Goal: Transaction & Acquisition: Purchase product/service

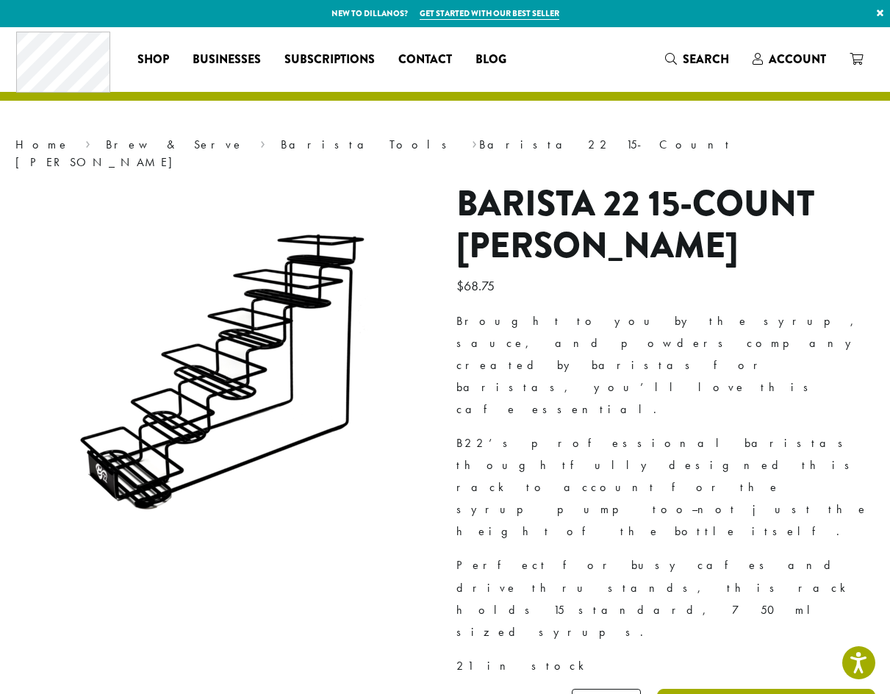
click at [719, 689] on button "Add to cart" at bounding box center [766, 705] width 218 height 33
click at [718, 689] on button "Add to cart" at bounding box center [766, 705] width 218 height 33
click at [281, 140] on link "Barista Tools" at bounding box center [369, 144] width 176 height 15
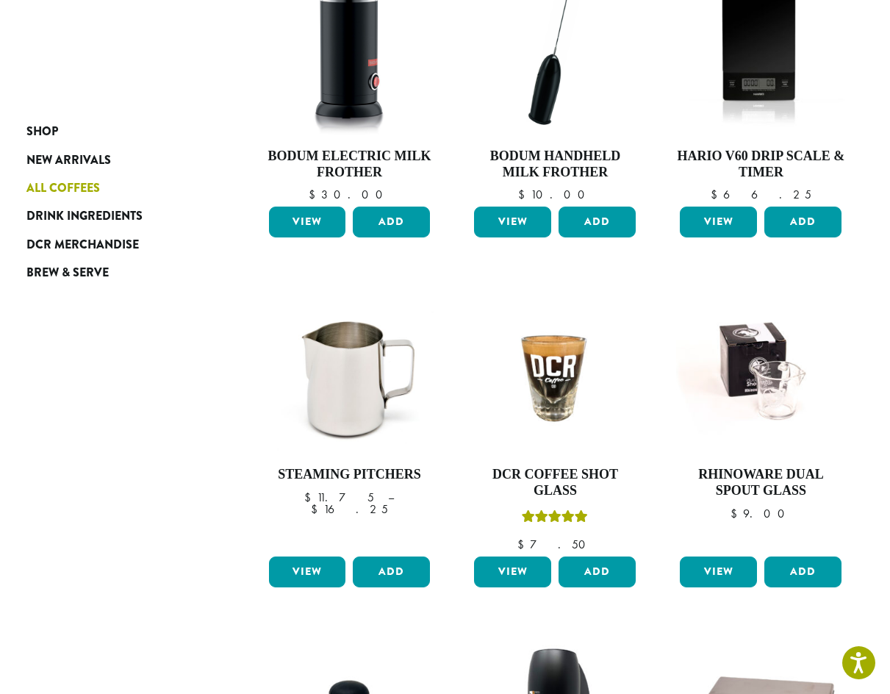
scroll to position [265, 0]
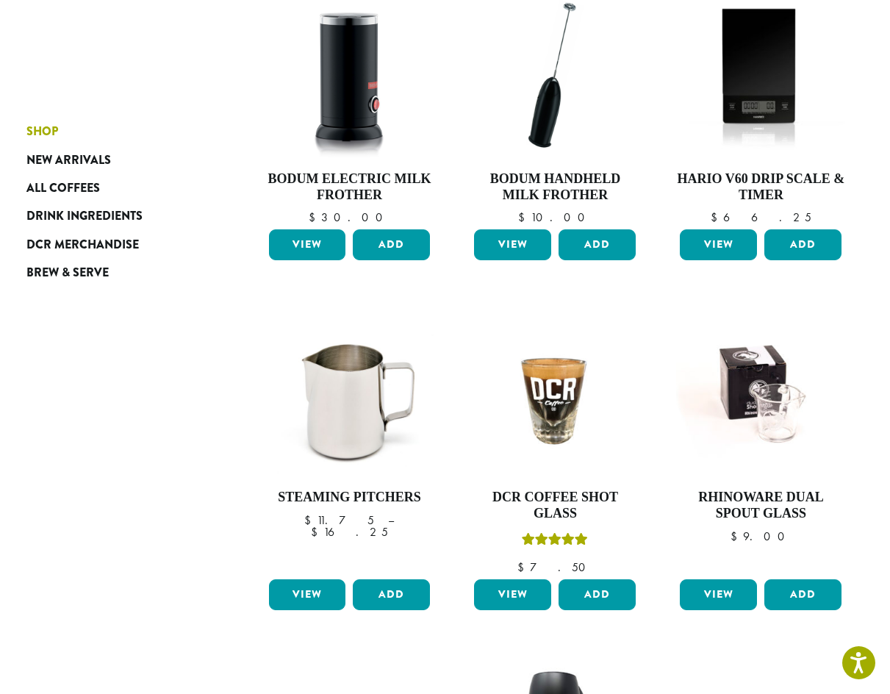
click at [51, 138] on span "Shop" at bounding box center [42, 132] width 32 height 18
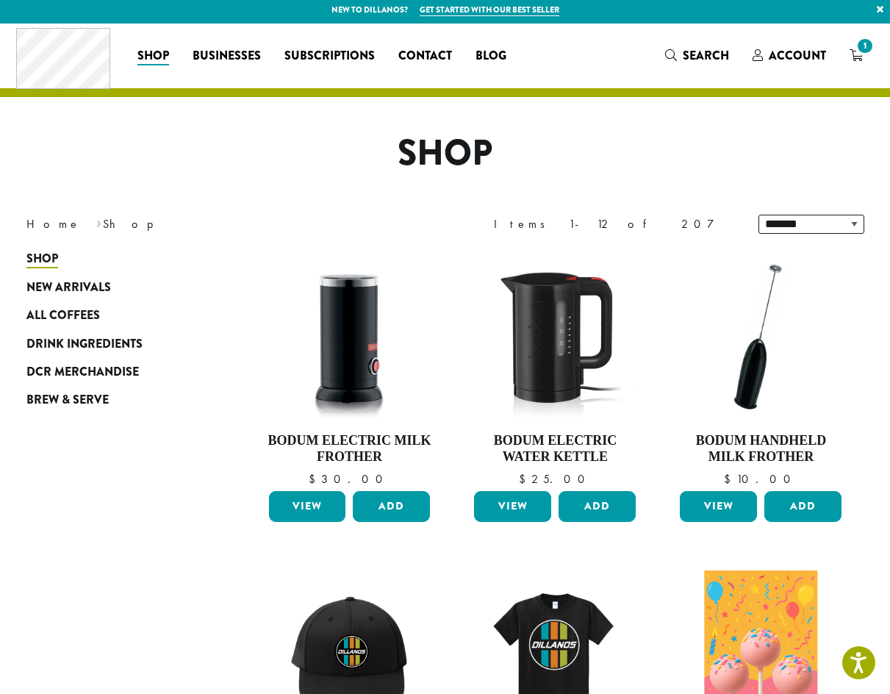
scroll to position [3, 0]
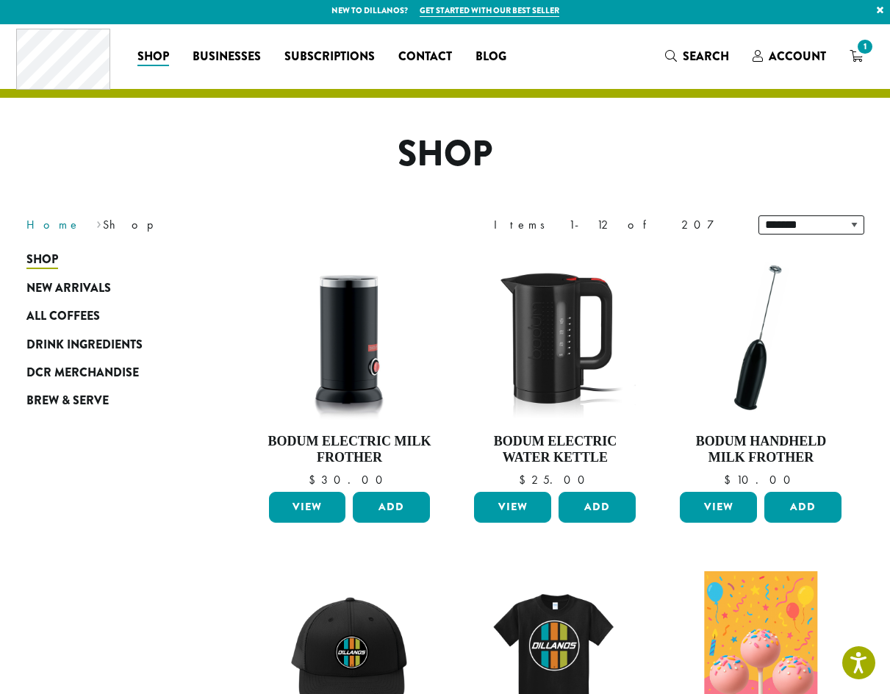
click at [46, 224] on link "Home" at bounding box center [53, 224] width 54 height 15
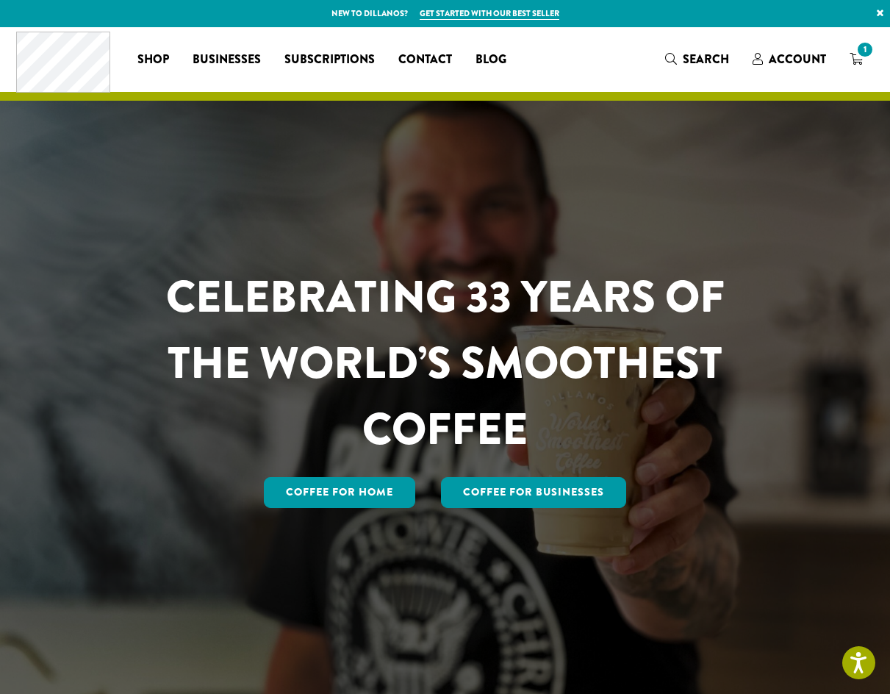
click at [701, 63] on span "Search" at bounding box center [706, 59] width 46 height 17
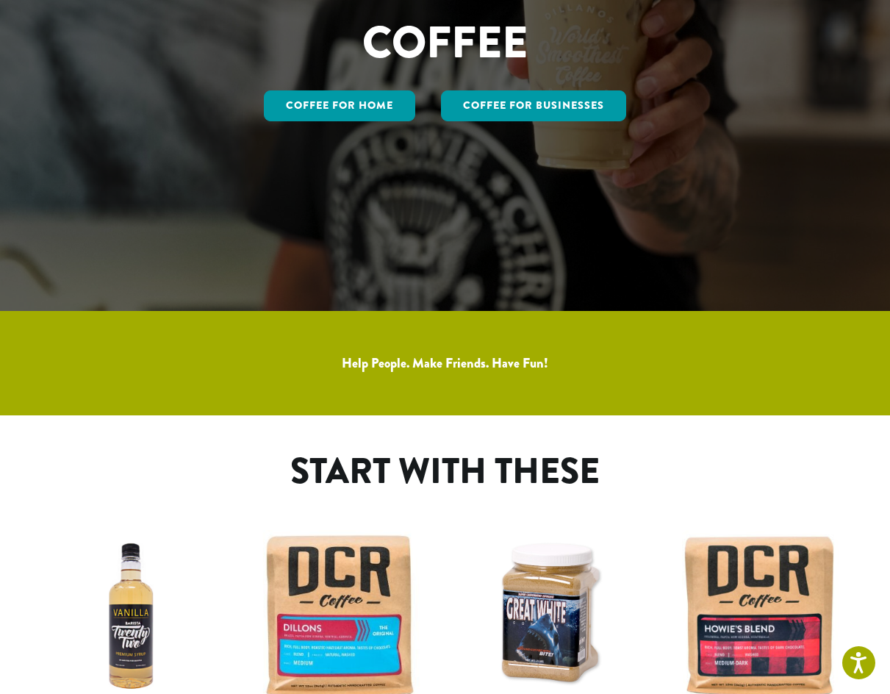
scroll to position [401, 0]
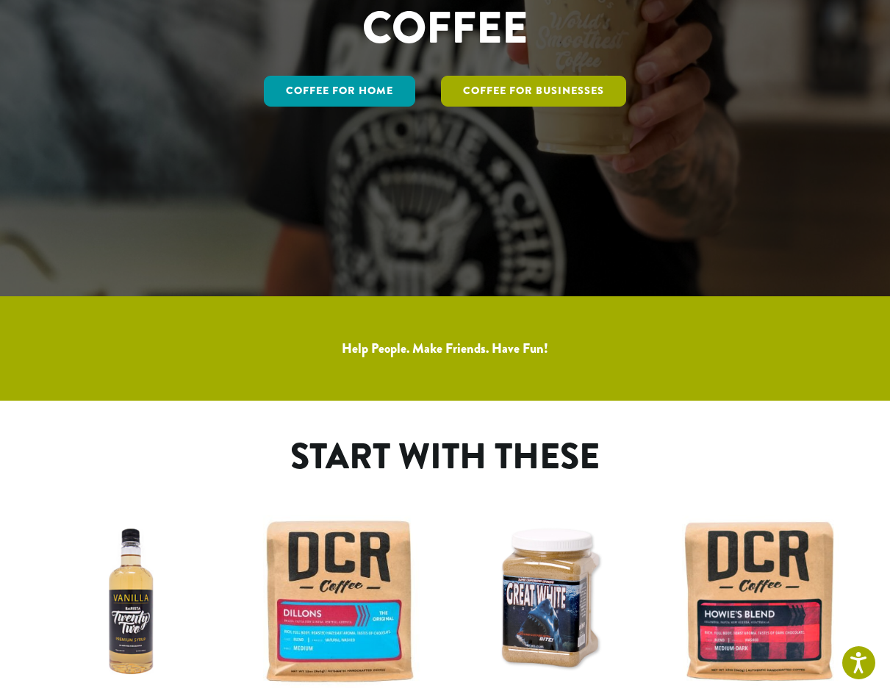
click at [499, 85] on link "Coffee For Businesses" at bounding box center [533, 91] width 185 height 31
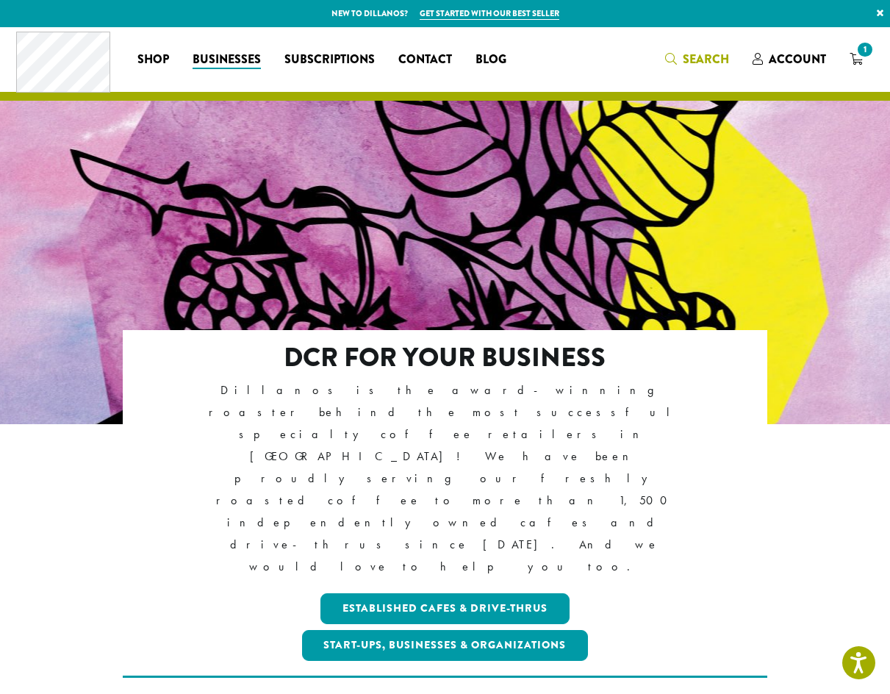
click at [704, 54] on span "Search" at bounding box center [706, 59] width 46 height 17
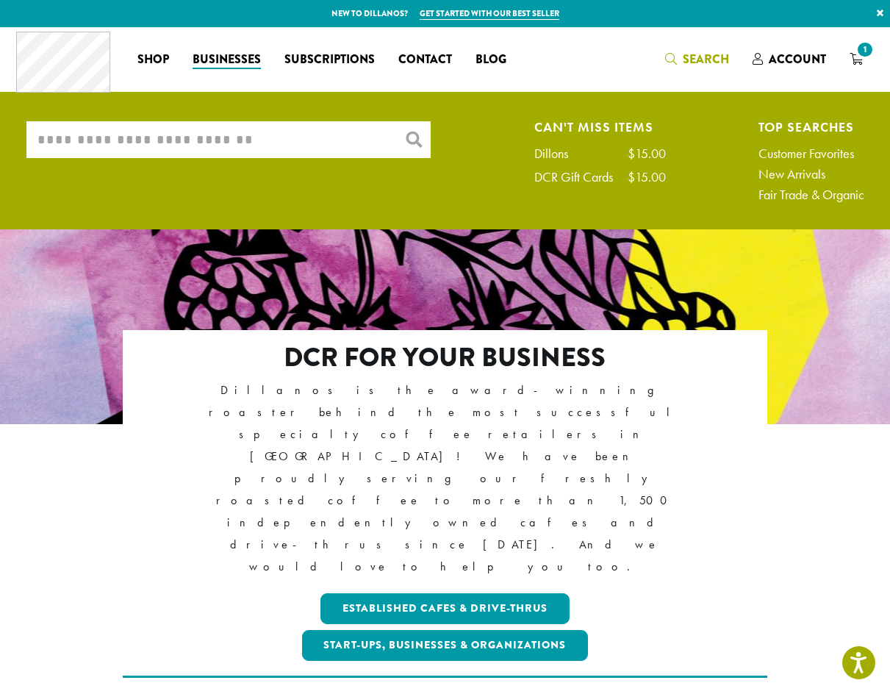
click at [312, 127] on input "What are you searching for?" at bounding box center [228, 139] width 404 height 37
type input "*"
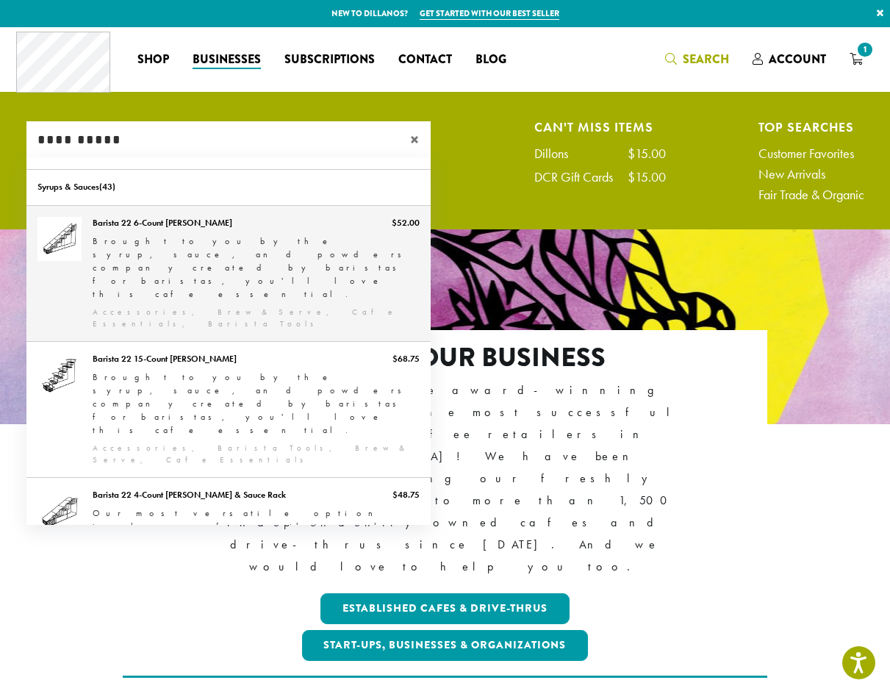
type input "**********"
click at [277, 255] on link "Barista 22 6-Count [PERSON_NAME]" at bounding box center [228, 273] width 404 height 135
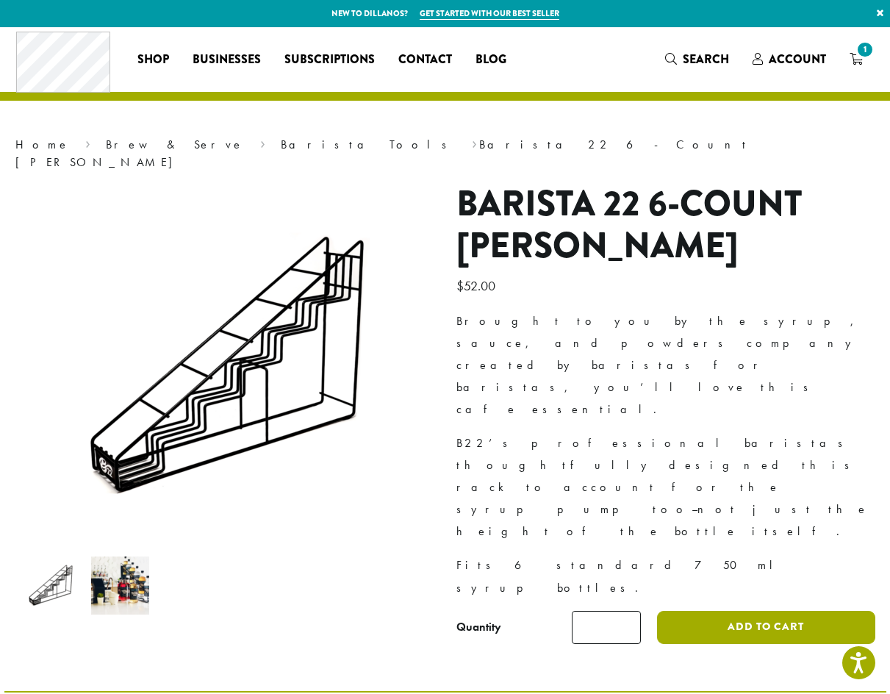
click at [716, 611] on button "Add to cart" at bounding box center [766, 627] width 218 height 33
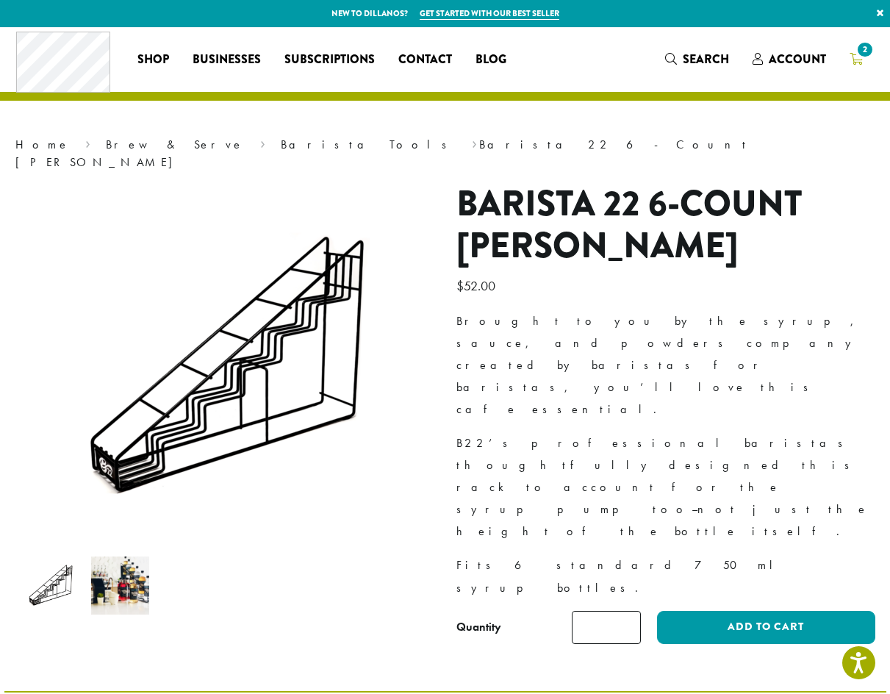
click at [852, 55] on icon "2" at bounding box center [856, 59] width 13 height 12
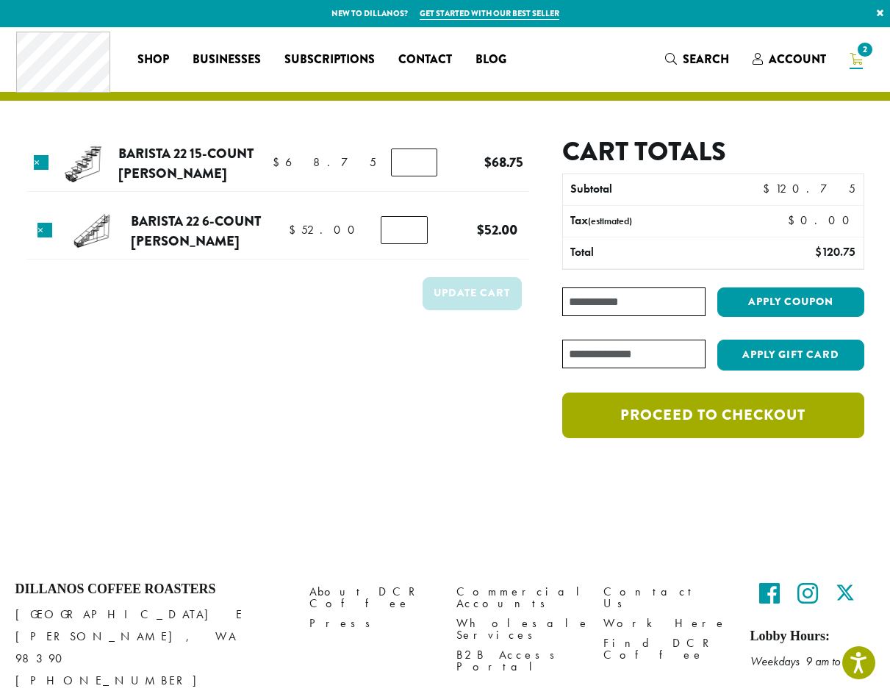
click at [605, 404] on link "Proceed to checkout" at bounding box center [713, 416] width 301 height 46
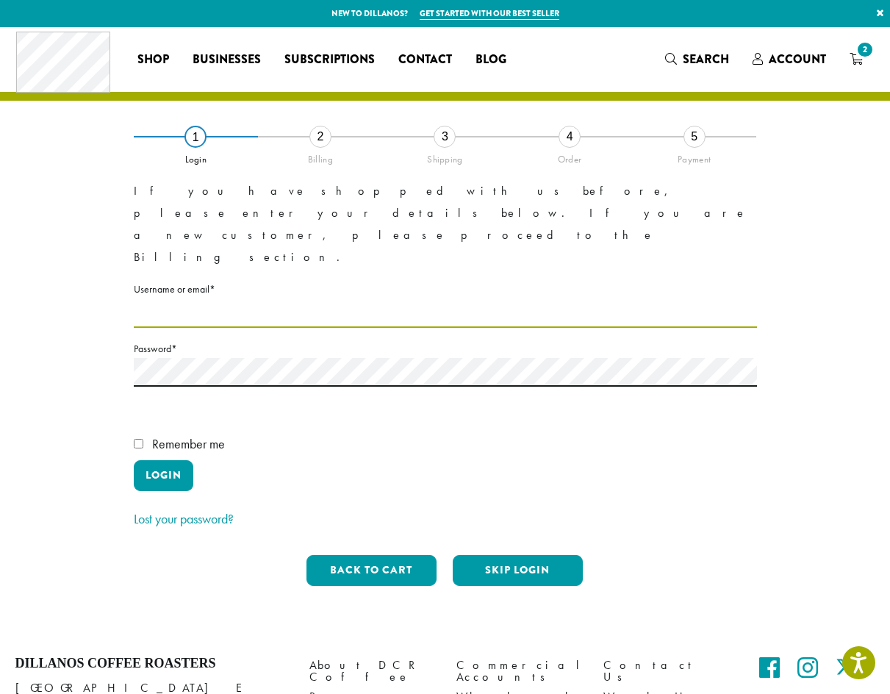
click at [346, 299] on input "Username or email * Required" at bounding box center [446, 313] width 624 height 29
click at [622, 568] on div "Shop All Coffee Drink Ingredients DCR Merchandise Brew & Serve Businesses Subsc…" at bounding box center [445, 433] width 890 height 813
click at [271, 299] on input "Username or email * Required" at bounding box center [446, 313] width 624 height 29
type input "**********"
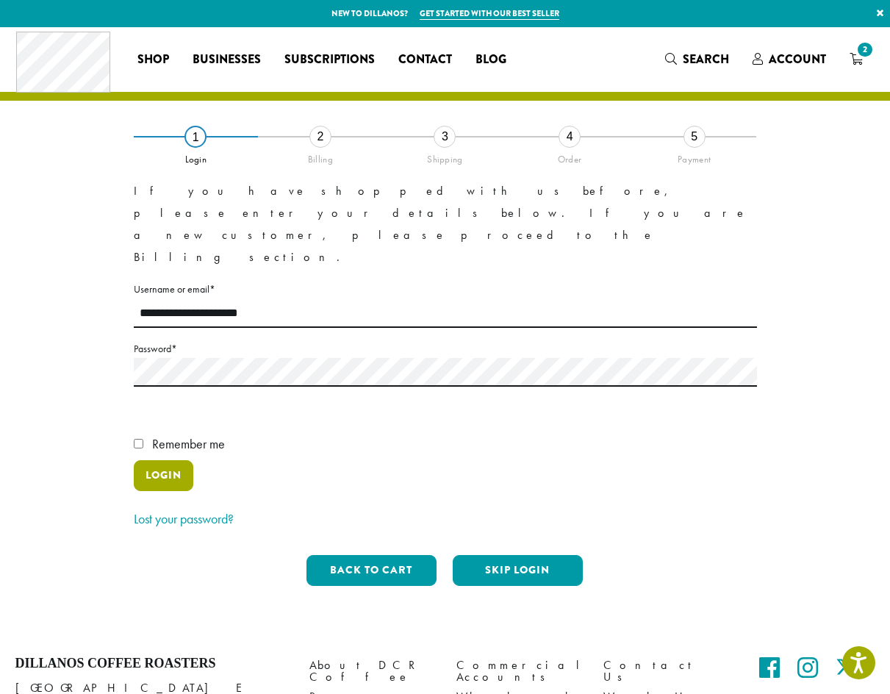
click at [174, 460] on button "Login" at bounding box center [164, 475] width 60 height 31
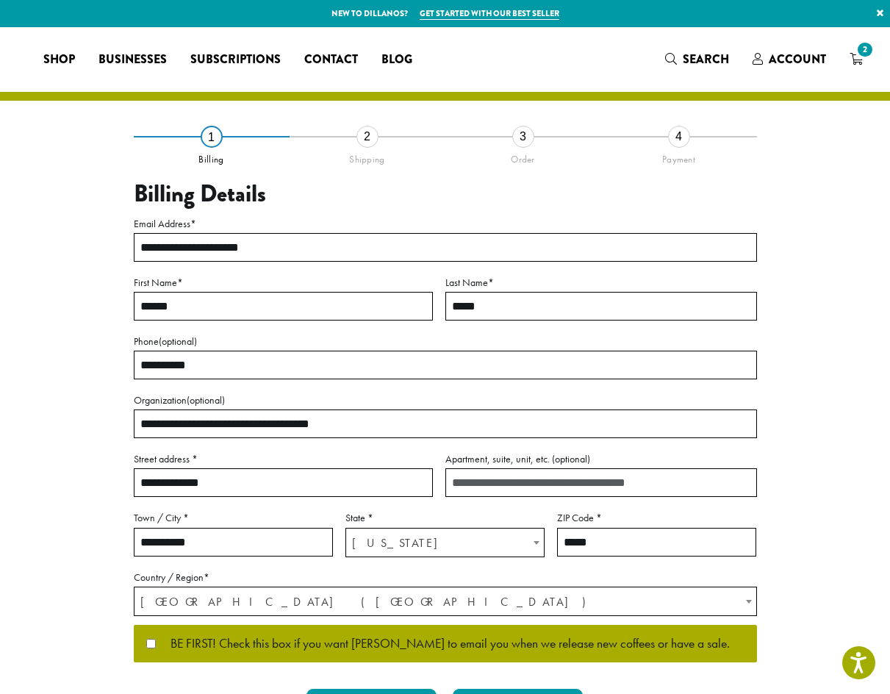
select select "**"
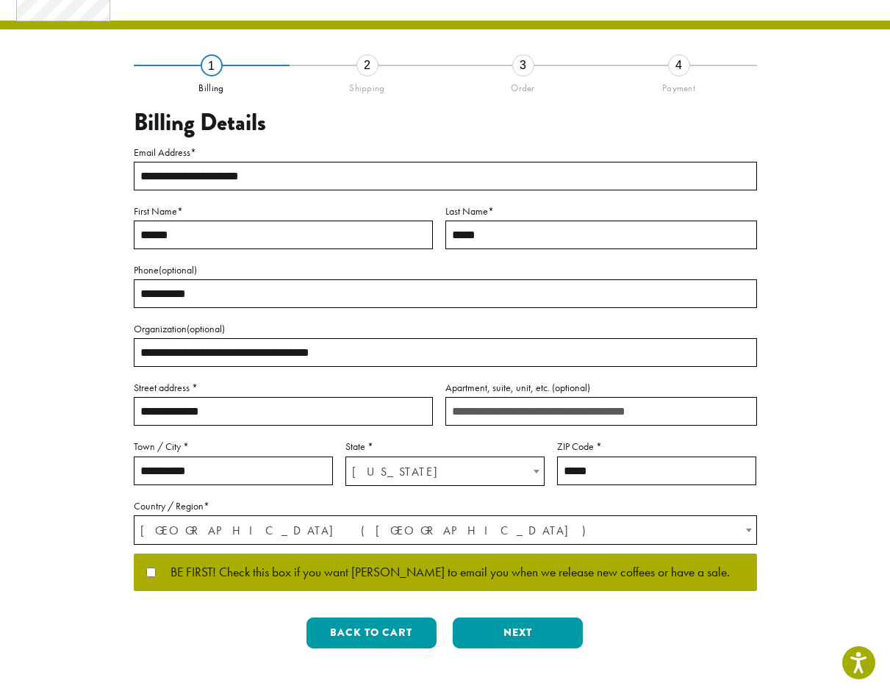
click at [250, 575] on span "BE FIRST! Check this box if you want [PERSON_NAME] to email you when we release…" at bounding box center [443, 572] width 574 height 13
click at [518, 635] on button "Next" at bounding box center [518, 633] width 130 height 31
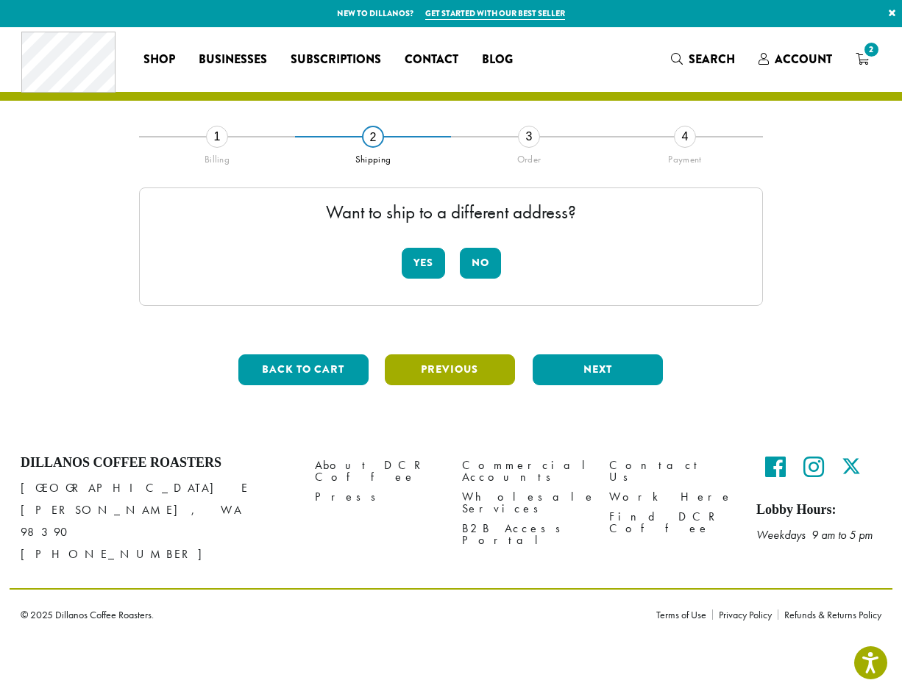
click at [428, 380] on button "Previous" at bounding box center [450, 369] width 130 height 31
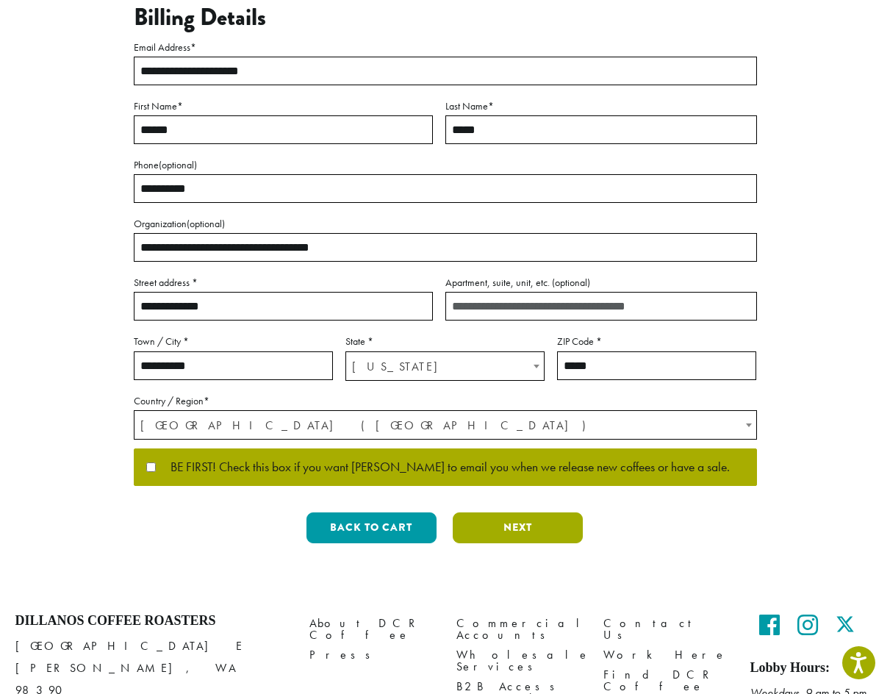
click at [553, 531] on button "Next" at bounding box center [518, 528] width 130 height 31
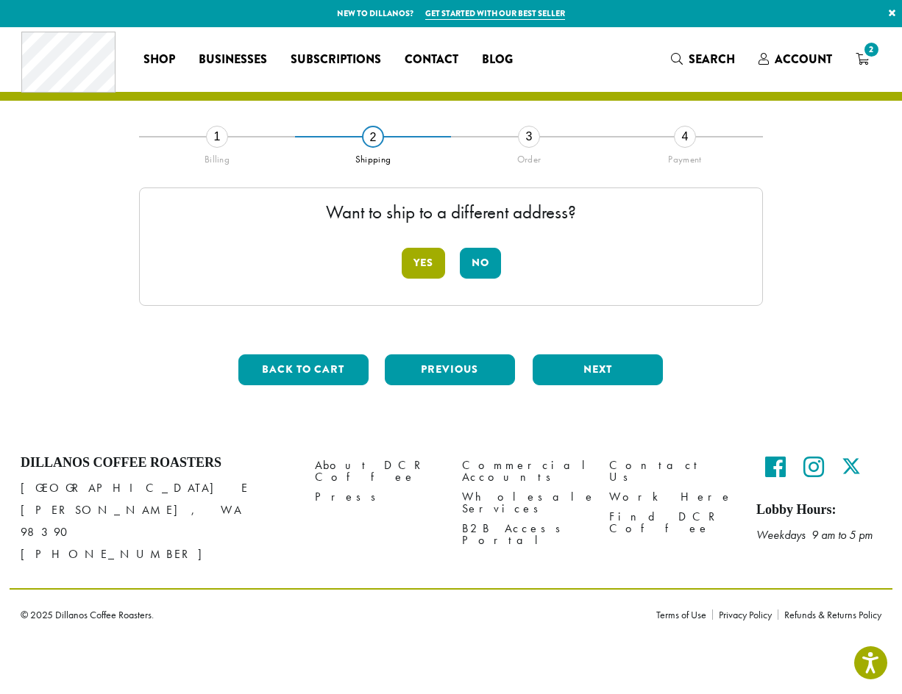
click at [428, 262] on button "Yes" at bounding box center [422, 263] width 43 height 31
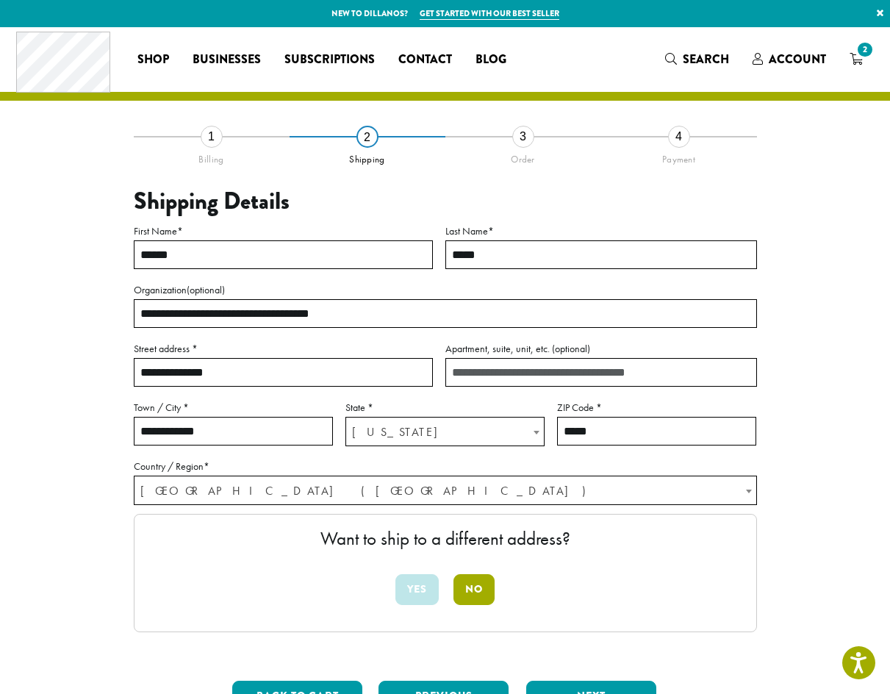
click at [481, 582] on button "No" at bounding box center [474, 589] width 41 height 31
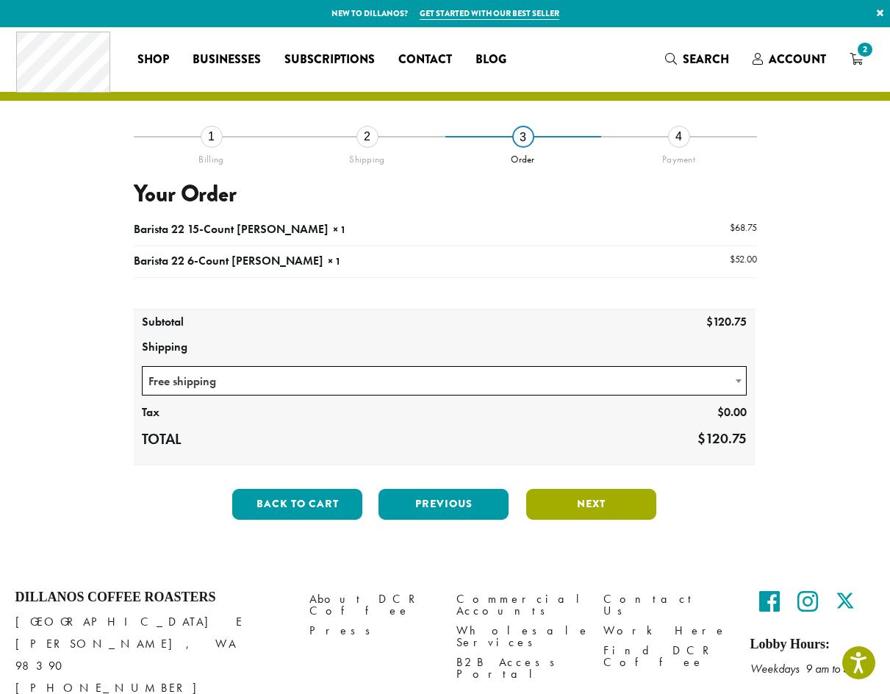
click at [557, 504] on button "Next" at bounding box center [591, 504] width 130 height 31
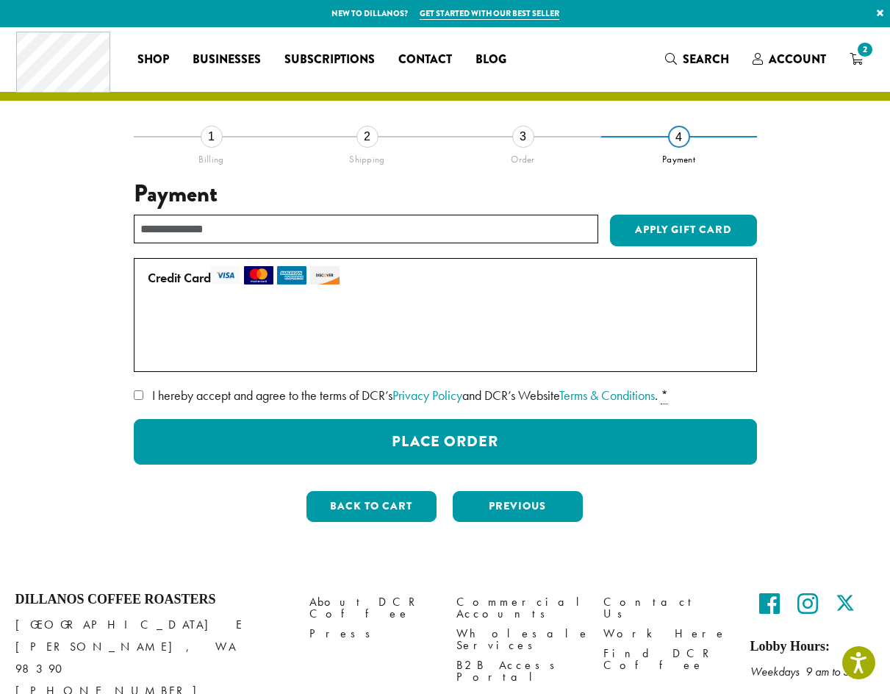
click at [497, 301] on p "Pay securely using your credit card." at bounding box center [445, 299] width 607 height 19
click at [152, 354] on label "Use a new card" at bounding box center [443, 352] width 590 height 24
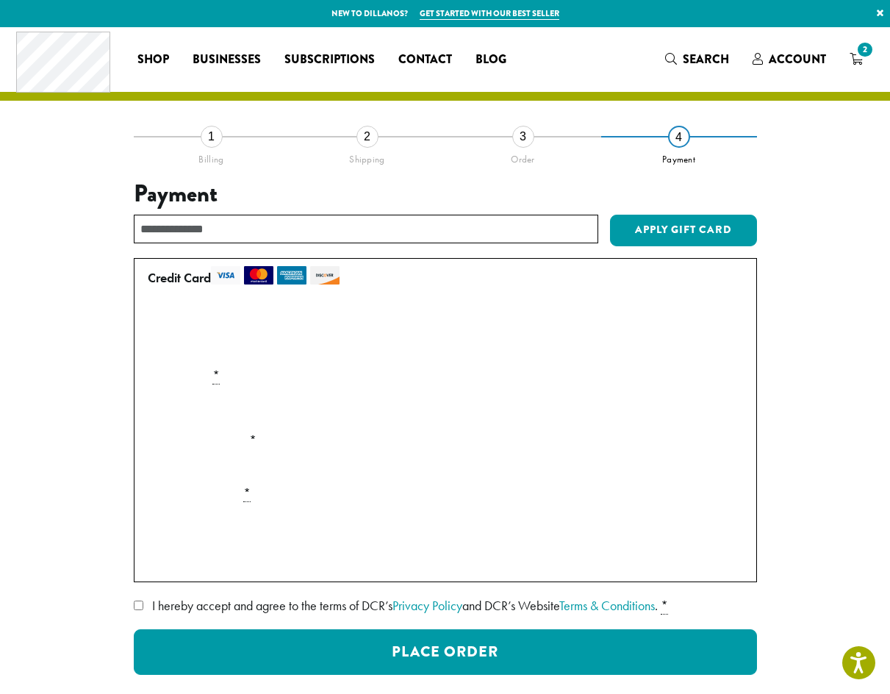
click at [174, 560] on label "Securely Save to Account" at bounding box center [221, 557] width 129 height 17
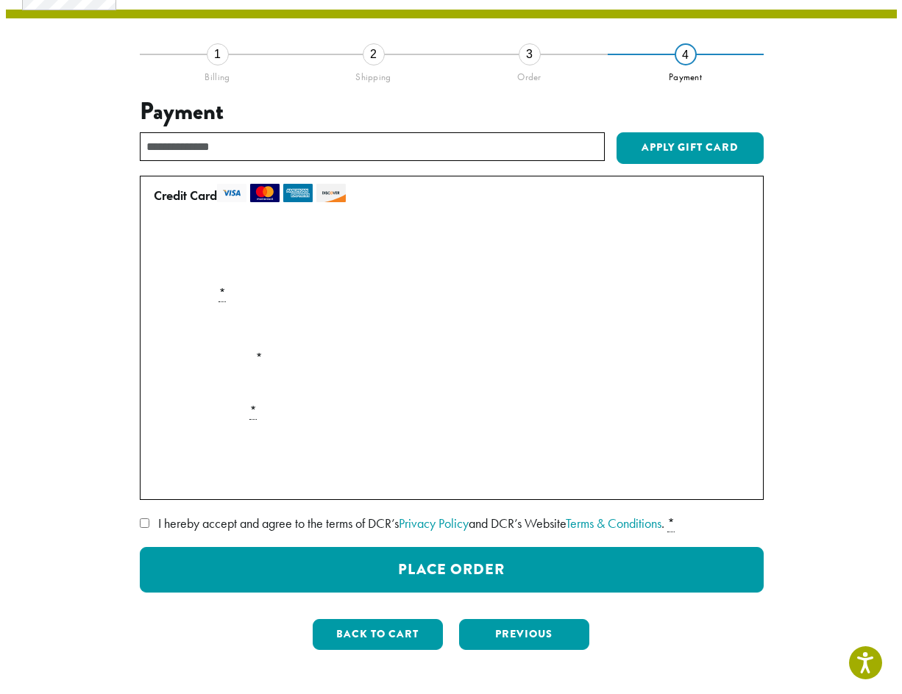
scroll to position [83, 0]
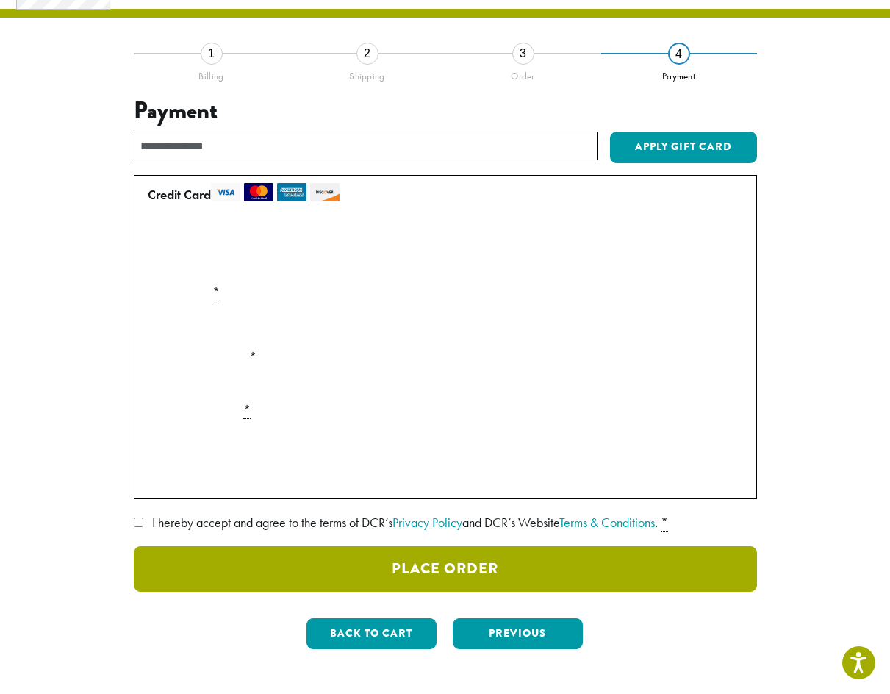
click at [442, 563] on button "Place Order" at bounding box center [446, 569] width 624 height 46
